Goal: Find specific page/section: Find specific page/section

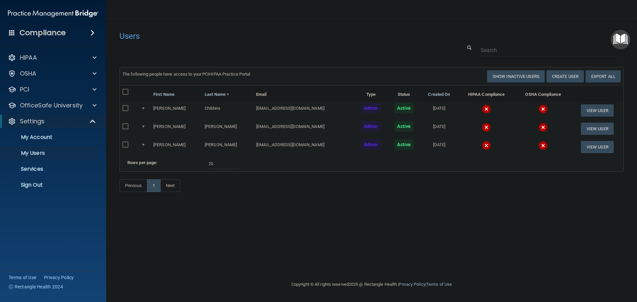
select select "20"
click at [35, 184] on p "Sign Out" at bounding box center [49, 185] width 91 height 7
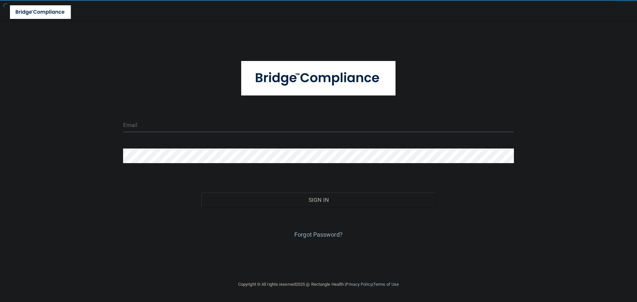
type input "[EMAIL_ADDRESS][DOMAIN_NAME]"
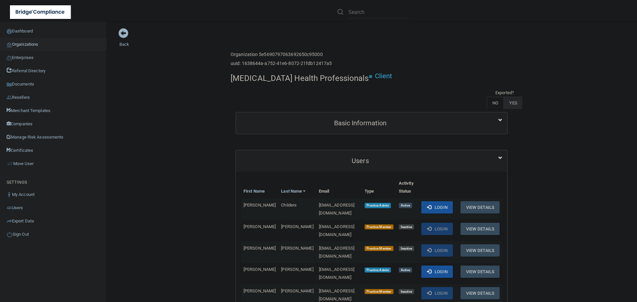
scroll to position [133, 0]
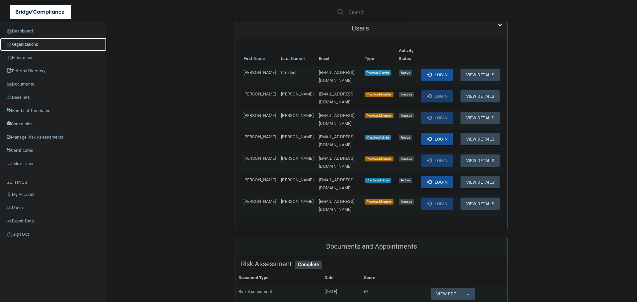
click at [32, 40] on link "Organizations" at bounding box center [53, 44] width 107 height 13
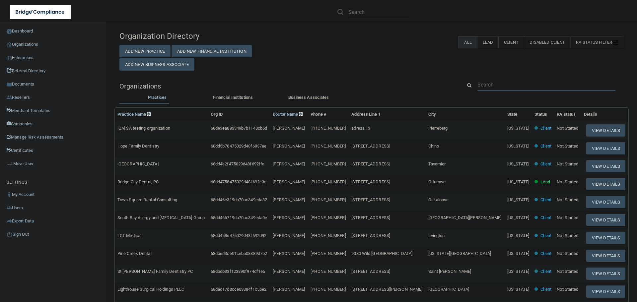
click at [486, 83] on input "text" at bounding box center [547, 85] width 138 height 12
paste input "admin@pacificfamily.net"
type input "admin@pacificfamily.net"
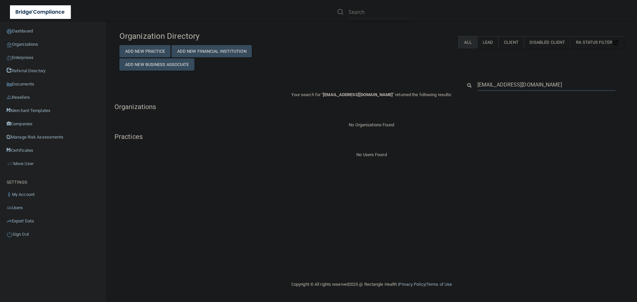
drag, startPoint x: 543, startPoint y: 84, endPoint x: 462, endPoint y: 84, distance: 80.3
click at [462, 84] on div "admin@pacificfamily.net" at bounding box center [543, 85] width 172 height 12
paste input "Pacific Family Medicine"
type input "Pacific Family Medicine"
drag, startPoint x: 546, startPoint y: 85, endPoint x: 468, endPoint y: 80, distance: 78.1
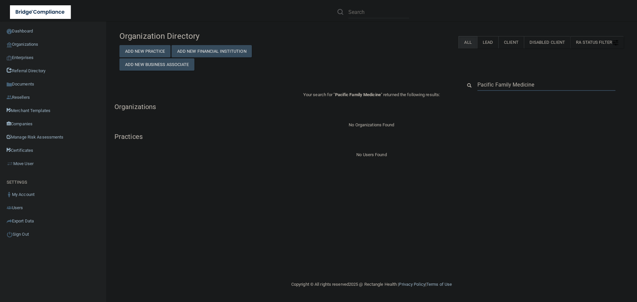
click at [468, 80] on div "Pacific Family Medicine" at bounding box center [543, 85] width 172 height 12
paste input "503-836-5153"
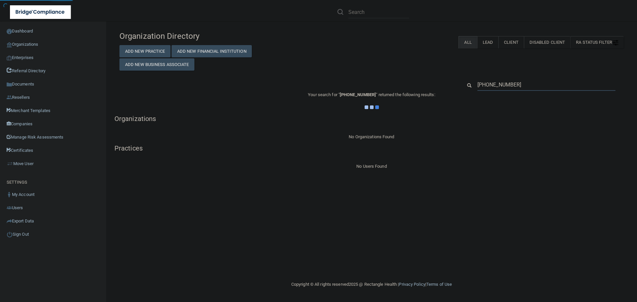
type input "503-836-5153"
